Goal: Task Accomplishment & Management: Complete application form

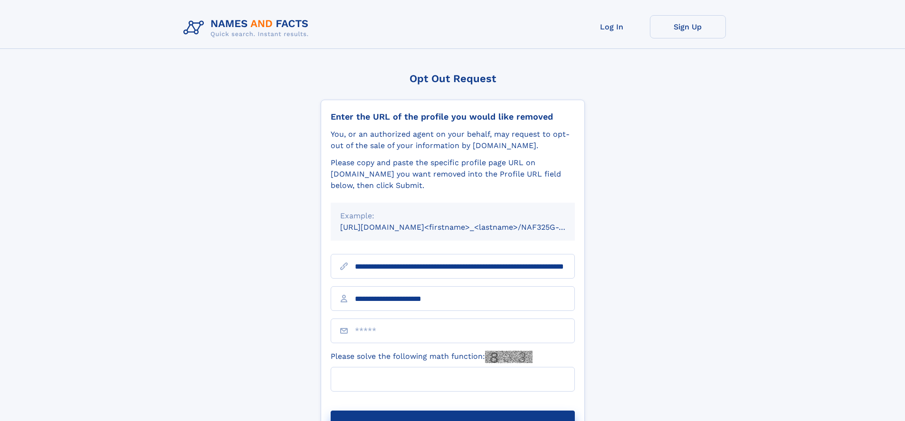
type input "**********"
type input "*"
click at [452, 411] on button "Submit Opt Out Request" at bounding box center [453, 426] width 244 height 30
